Goal: Use online tool/utility: Utilize a website feature to perform a specific function

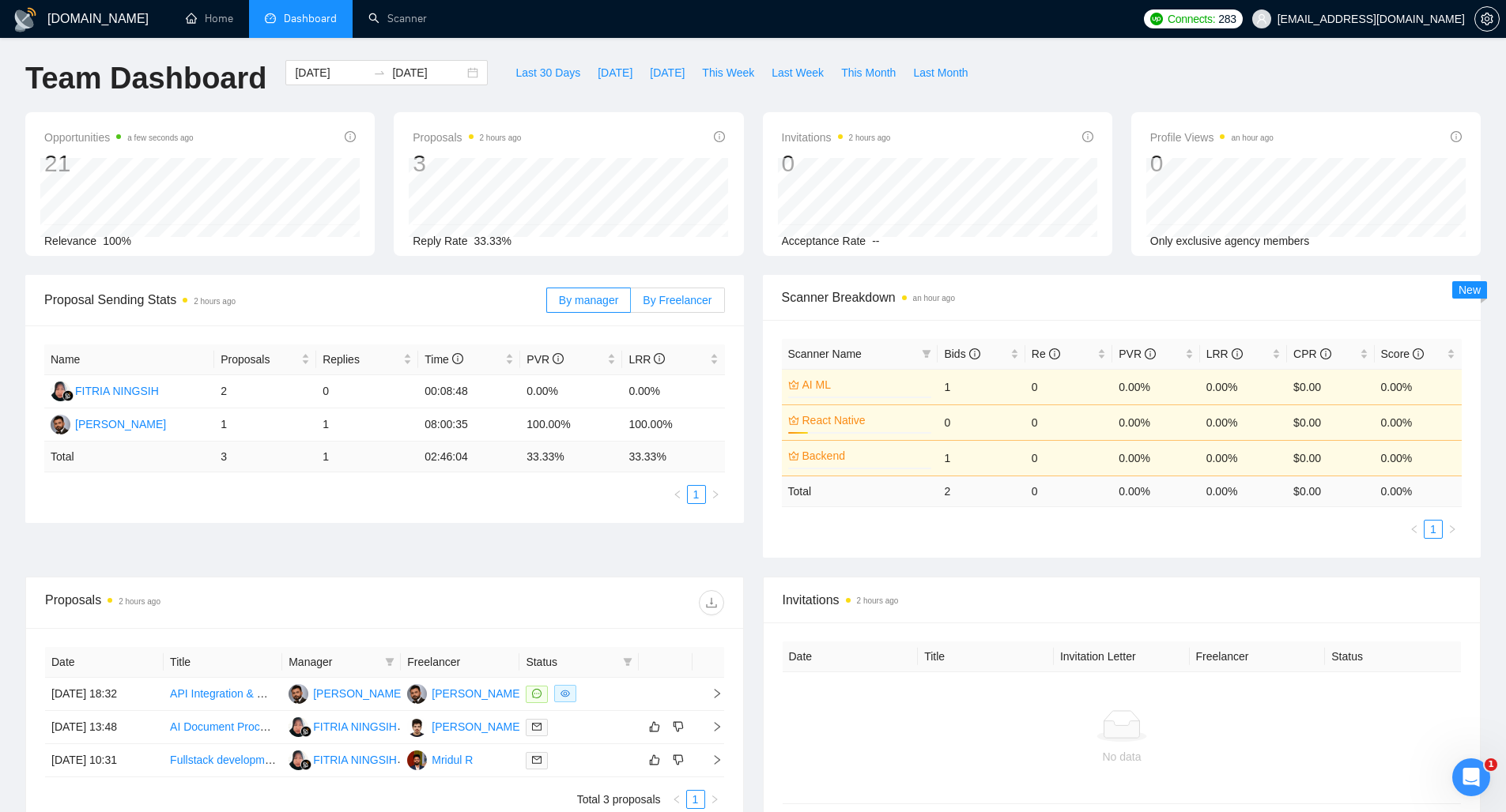
click at [678, 309] on label "By Freelancer" at bounding box center [677, 300] width 93 height 25
click at [631, 304] on input "By Freelancer" at bounding box center [631, 304] width 0 height 0
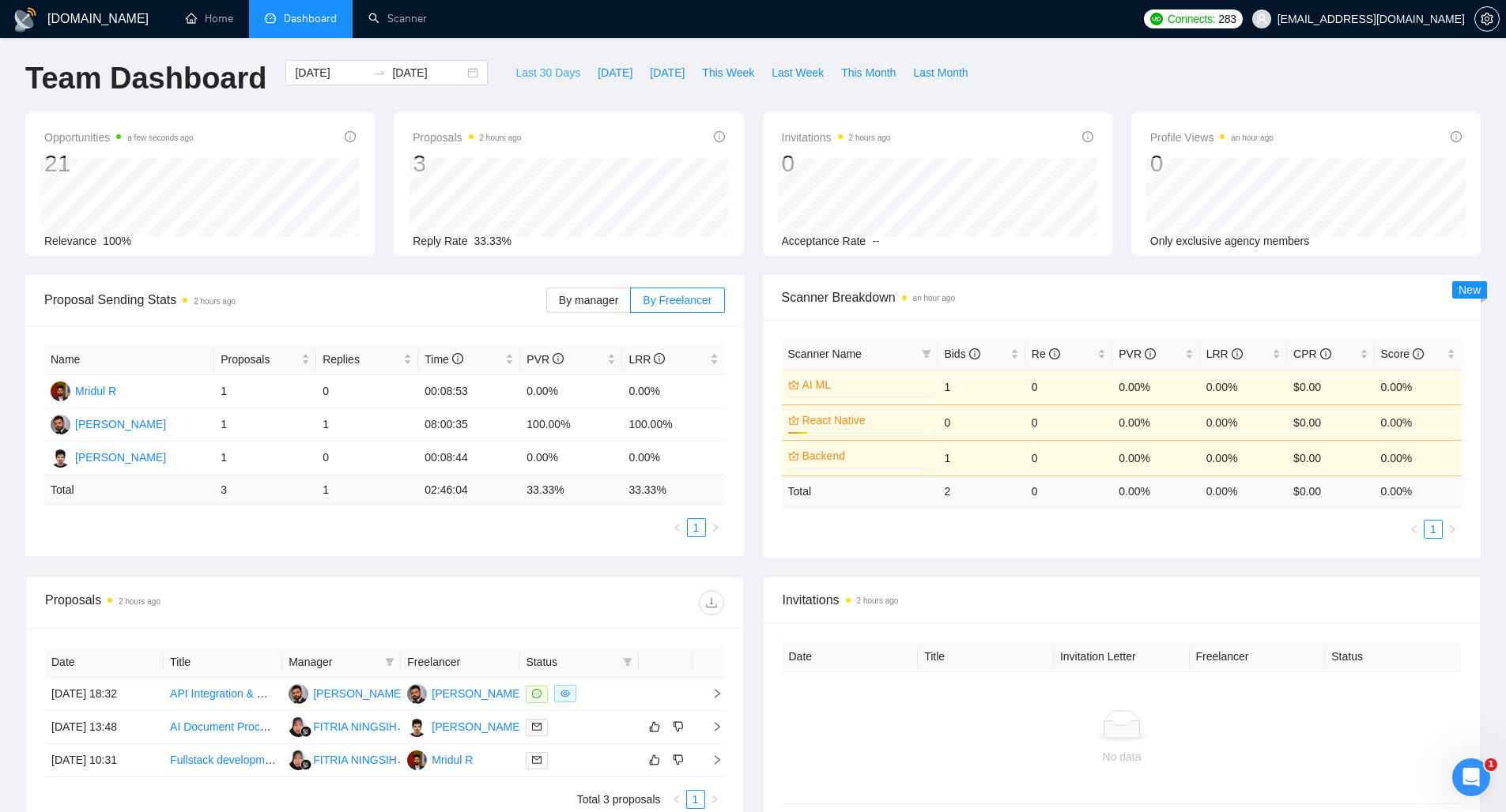
click at [524, 74] on span "Last 30 Days" at bounding box center [547, 72] width 65 height 17
type input "[DATE]"
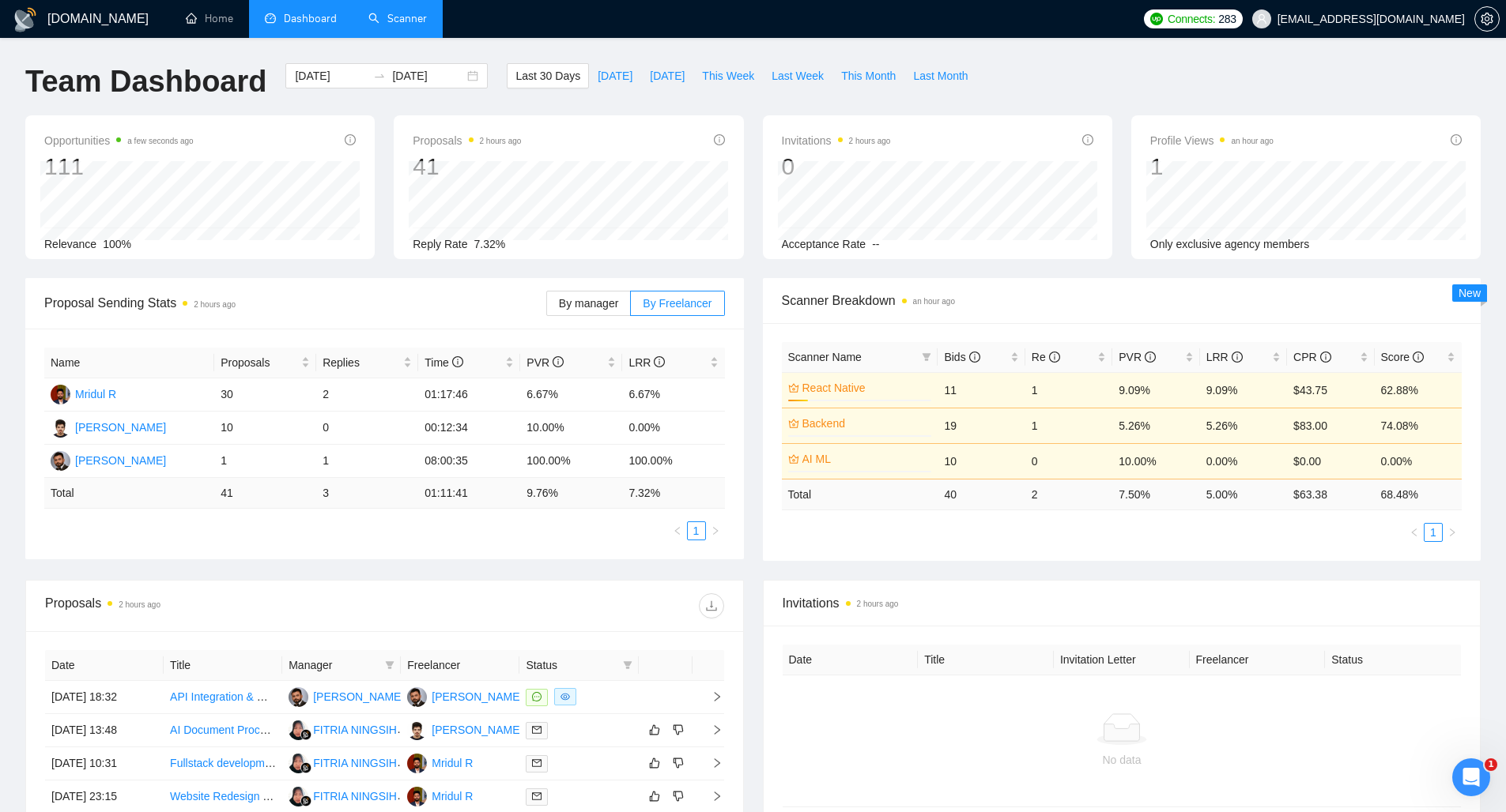
click at [394, 16] on link "Scanner" at bounding box center [397, 18] width 58 height 13
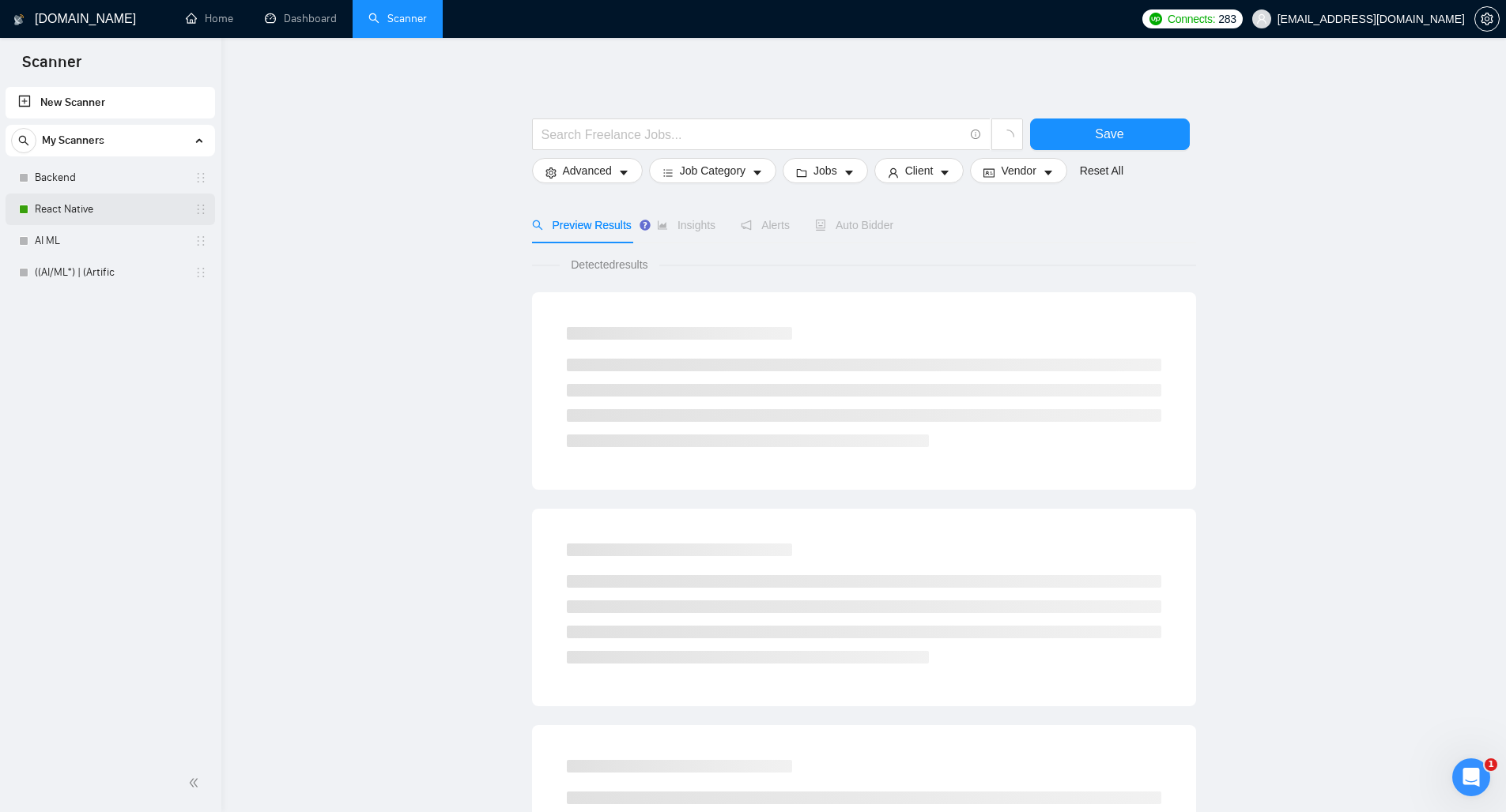
click at [115, 209] on link "React Native" at bounding box center [110, 209] width 151 height 32
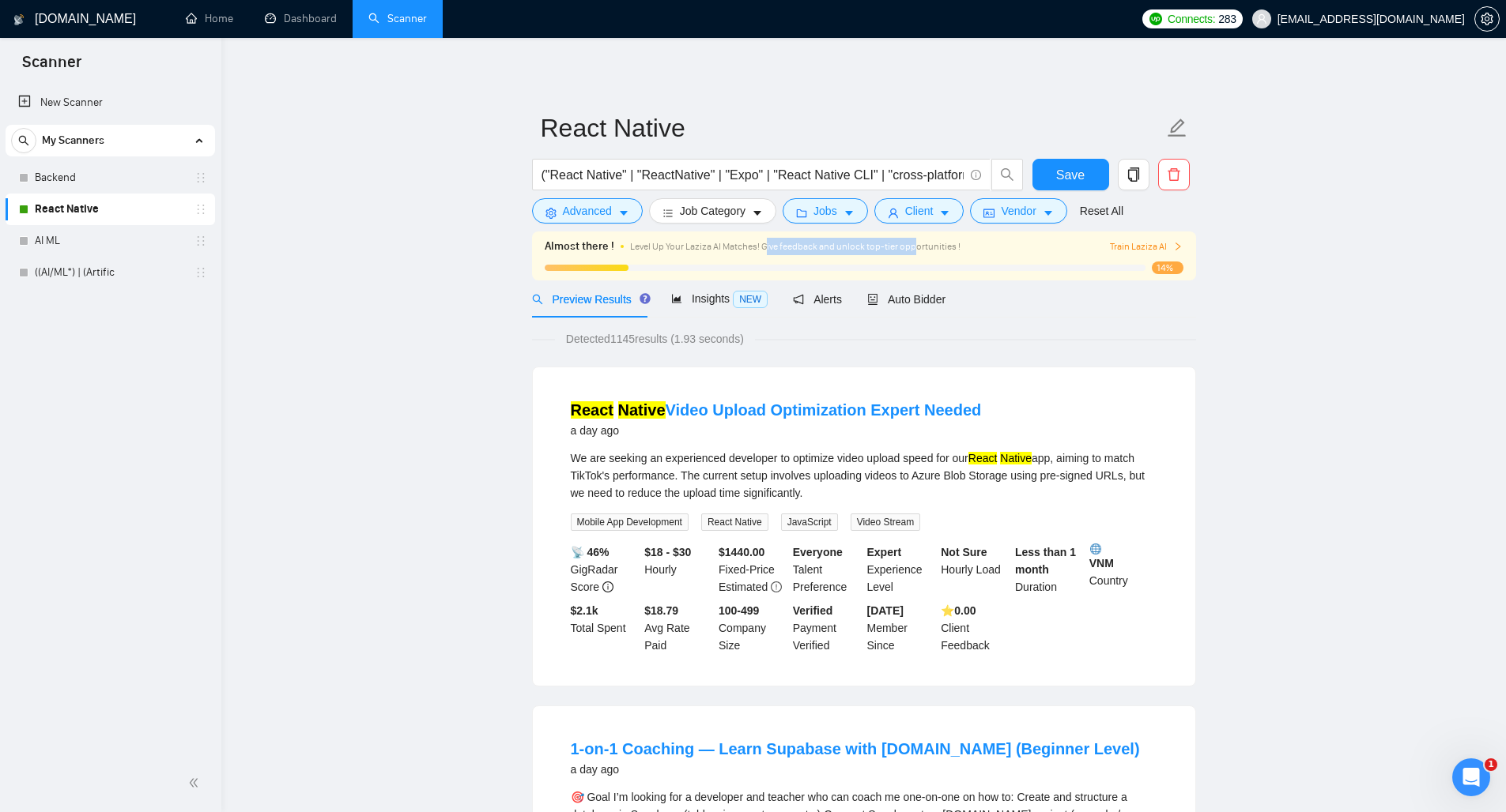
drag, startPoint x: 766, startPoint y: 246, endPoint x: 915, endPoint y: 249, distance: 149.0
click at [915, 249] on span "Level Up Your Laziza AI Matches! Give feedback and unlock top-tier opportunitie…" at bounding box center [795, 247] width 330 height 11
click at [918, 249] on span "Level Up Your Laziza AI Matches! Give feedback and unlock top-tier opportunitie…" at bounding box center [795, 247] width 330 height 11
drag, startPoint x: 1158, startPoint y: 270, endPoint x: 1157, endPoint y: 287, distance: 17.0
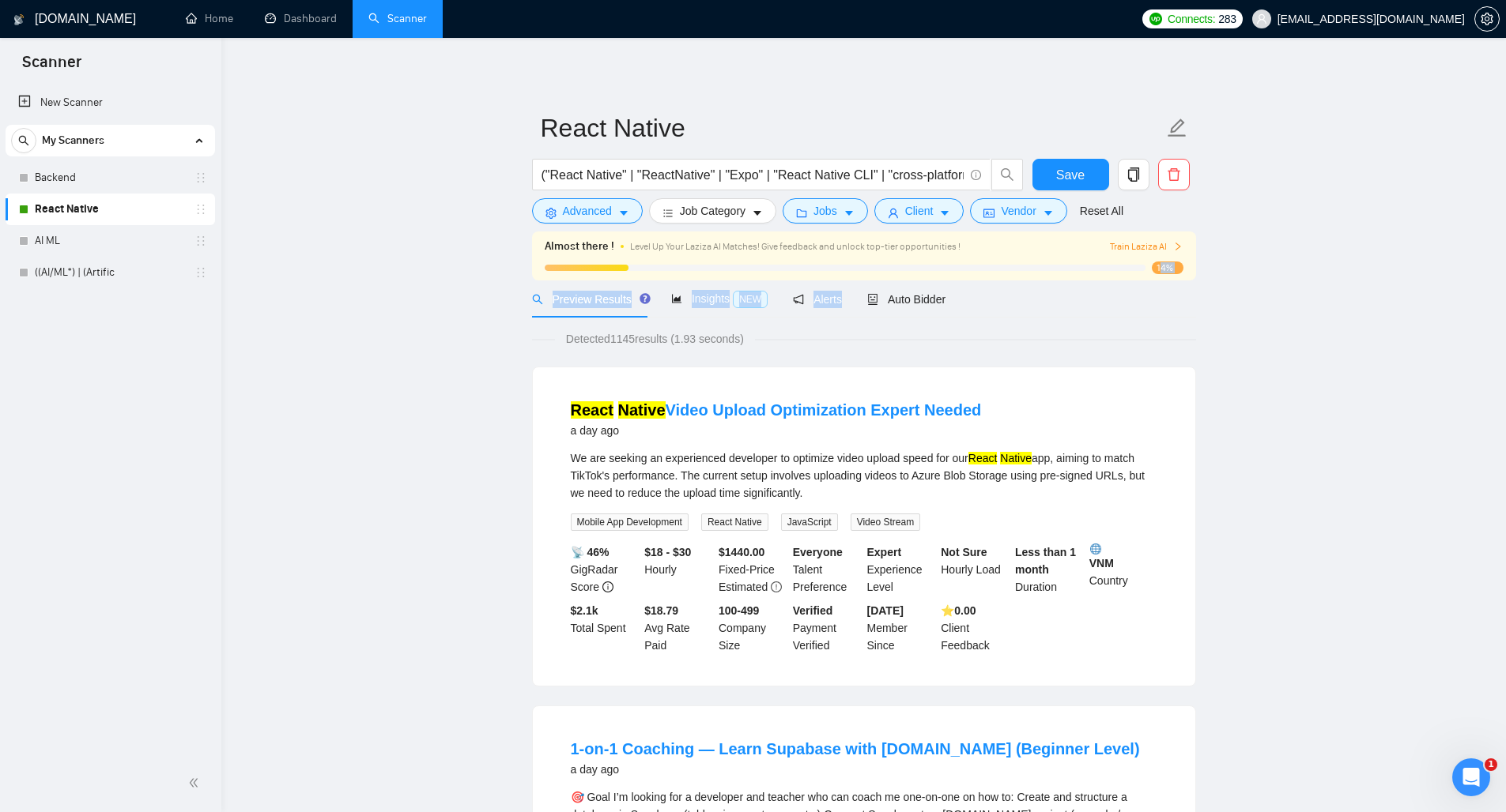
click at [1174, 247] on icon "right" at bounding box center [1178, 247] width 10 height 10
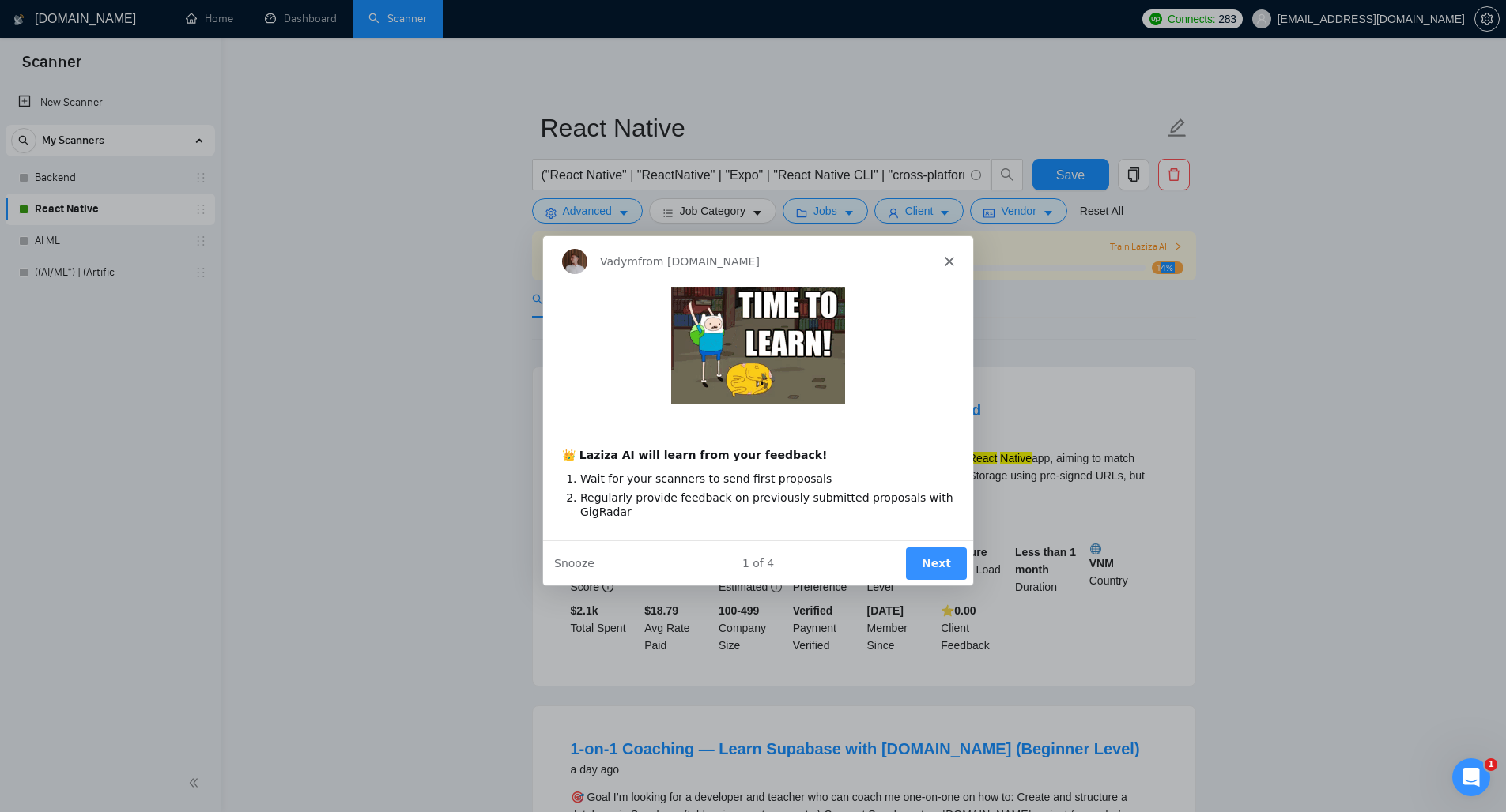
click at [935, 561] on button "Next" at bounding box center [934, 563] width 61 height 33
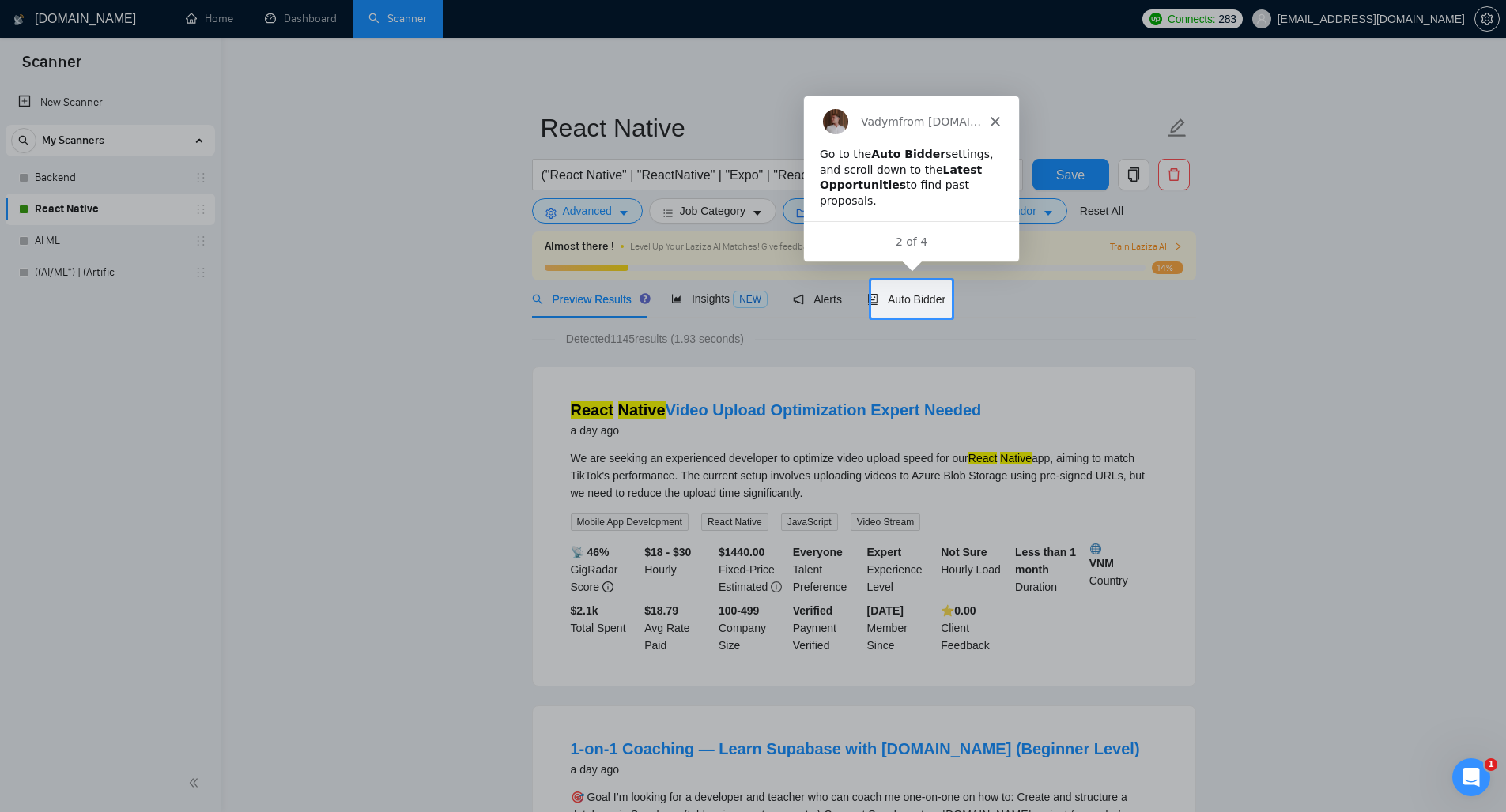
click at [981, 303] on div at bounding box center [1228, 298] width 554 height 37
click at [911, 298] on span "Auto Bidder" at bounding box center [906, 298] width 79 height 12
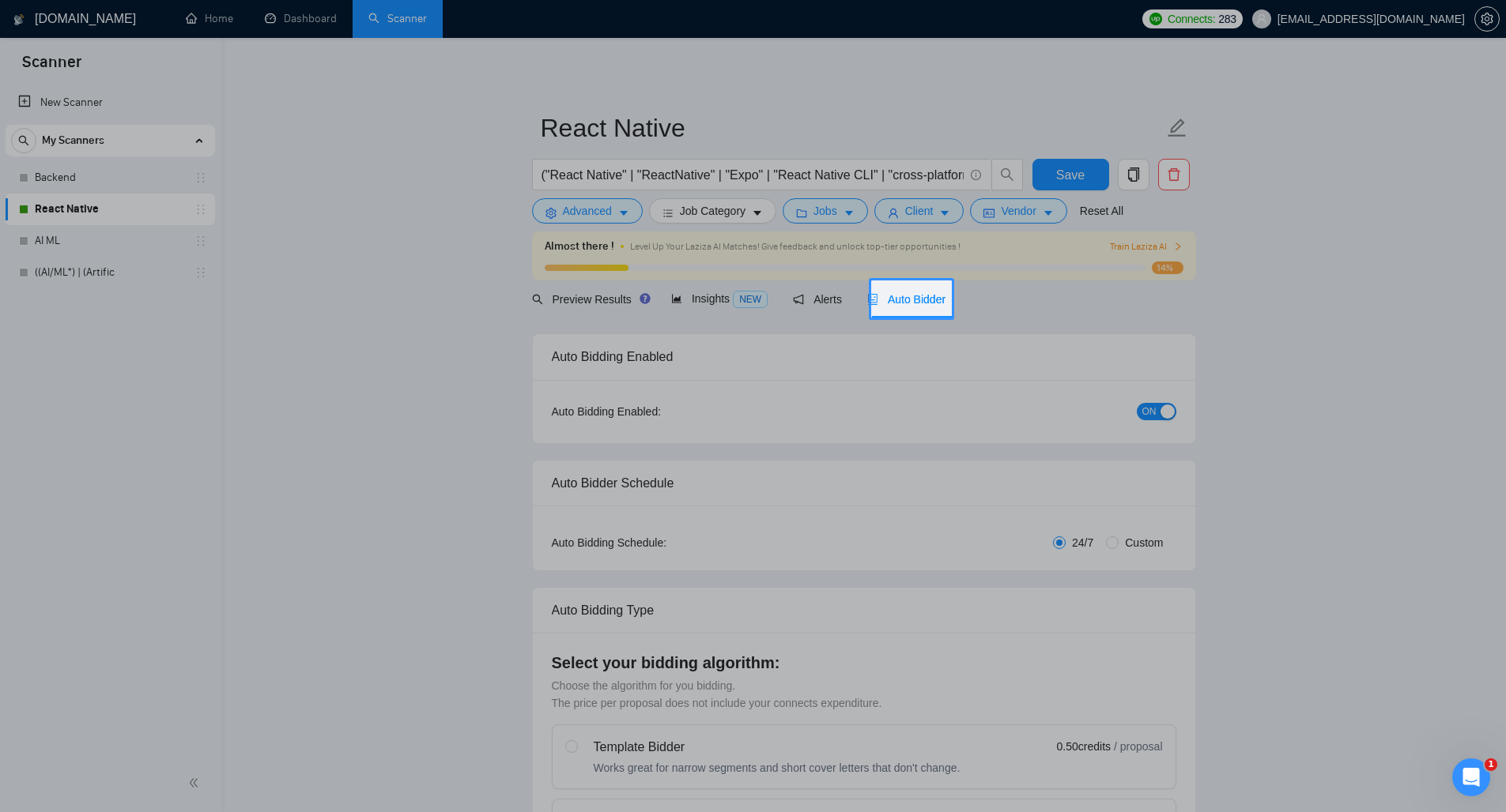
checkbox input "true"
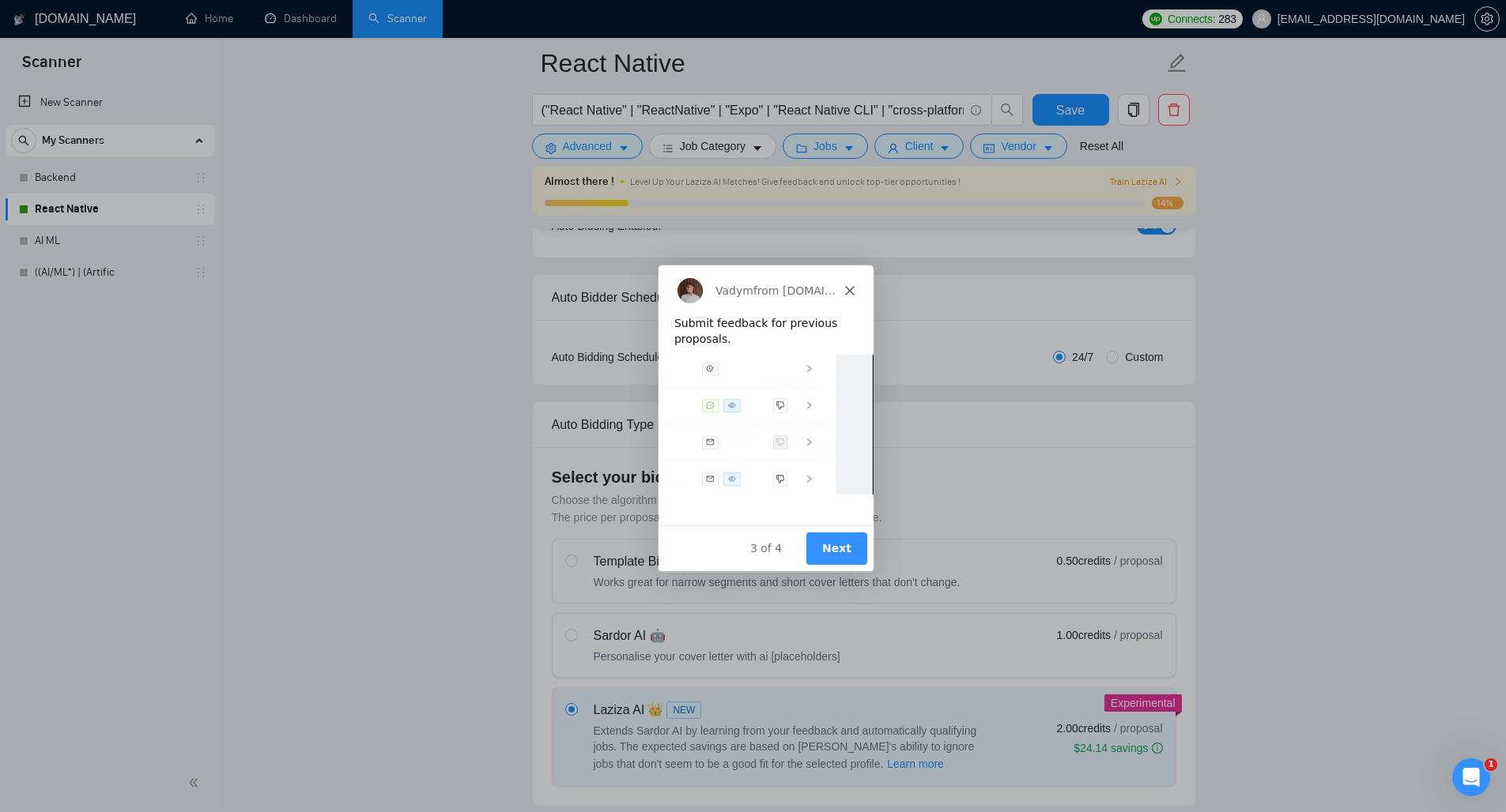
click at [839, 563] on button "Next" at bounding box center [835, 548] width 61 height 33
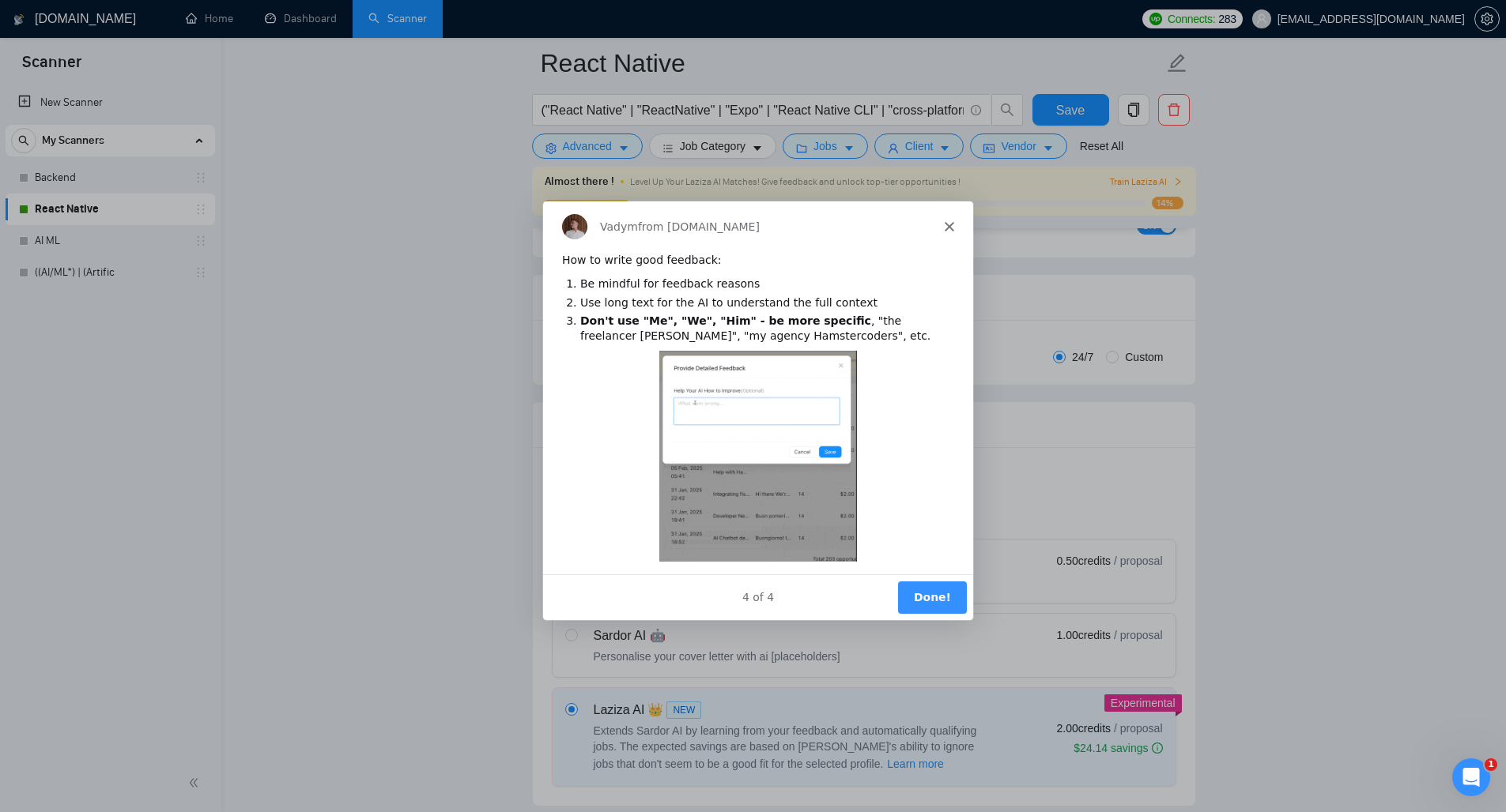
click at [953, 222] on div "Vadym from GigRadar.io" at bounding box center [757, 225] width 430 height 51
click at [951, 224] on icon "Close" at bounding box center [948, 226] width 10 height 10
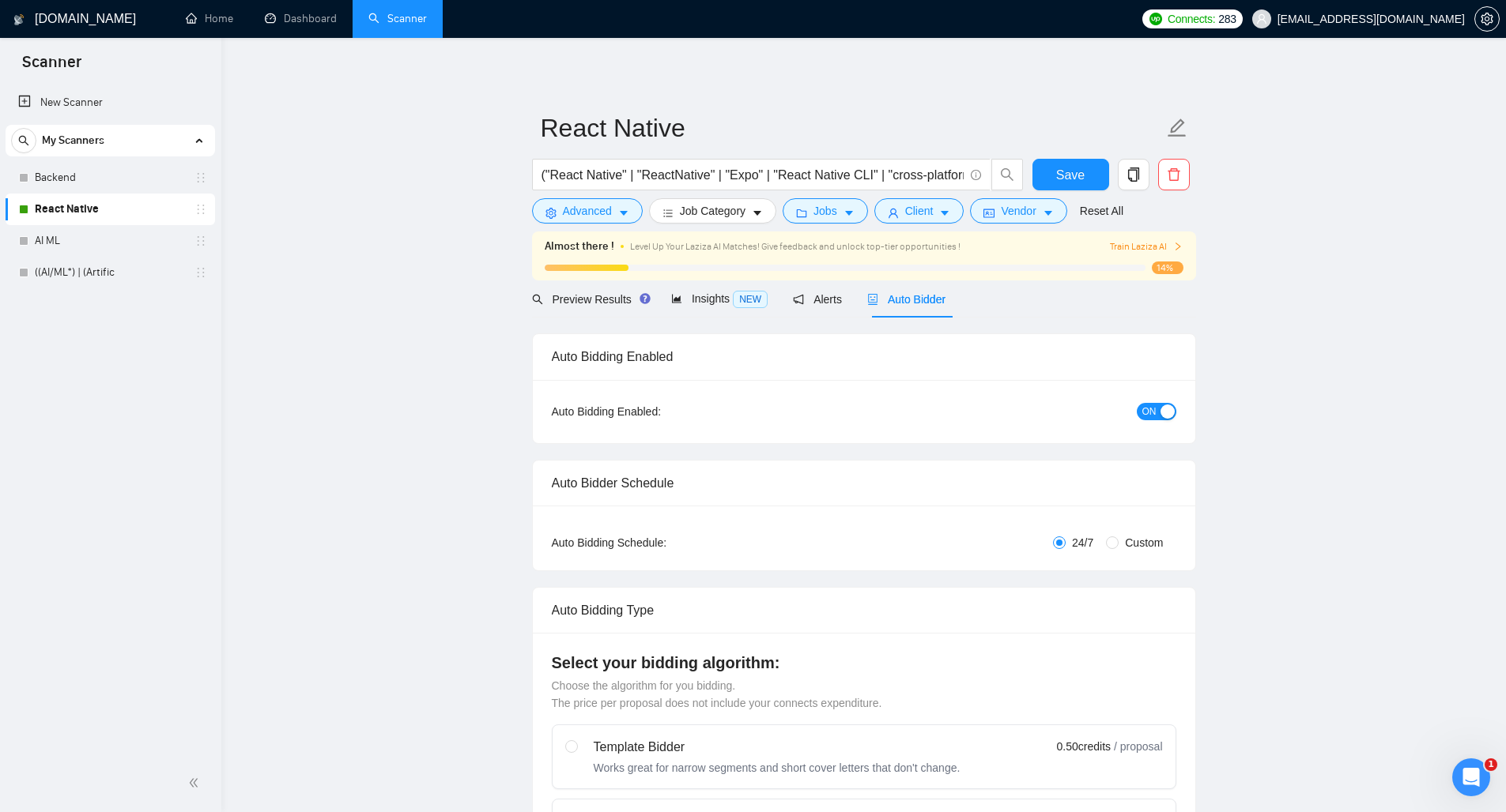
click at [58, 199] on link "React Native" at bounding box center [110, 209] width 151 height 32
click at [586, 293] on span "Preview Results" at bounding box center [588, 298] width 114 height 12
